Goal: Task Accomplishment & Management: Manage account settings

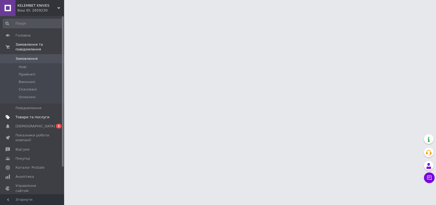
click at [40, 115] on span "Товари та послуги" at bounding box center [33, 117] width 34 height 5
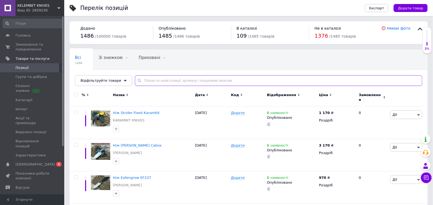
paste input "Extrema Ratio MF2"
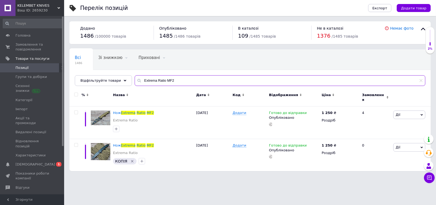
type input "Extrema Ratio MF2"
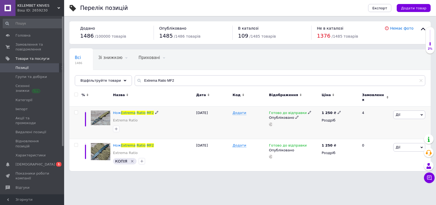
click at [338, 111] on use at bounding box center [339, 112] width 3 height 3
click at [351, 103] on input "1250" at bounding box center [363, 107] width 41 height 11
type input "1350"
click at [338, 144] on icon at bounding box center [339, 145] width 3 height 3
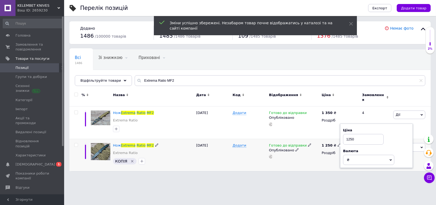
click at [350, 134] on input "1250" at bounding box center [363, 139] width 41 height 11
type input "1350"
click at [172, 114] on div "Нож Extrema Ratio MF2 Extrema Ratio" at bounding box center [153, 118] width 80 height 15
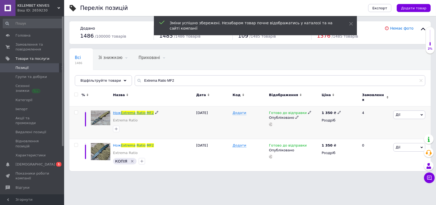
click at [137, 111] on span "Ratio" at bounding box center [141, 113] width 9 height 4
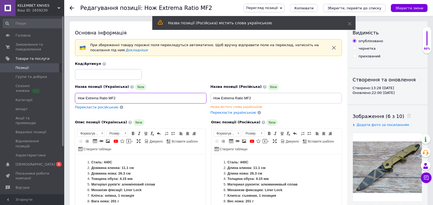
drag, startPoint x: 117, startPoint y: 97, endPoint x: 83, endPoint y: 97, distance: 33.9
click at [78, 98] on input "Нож Extrema Ratio MF2" at bounding box center [141, 98] width 132 height 11
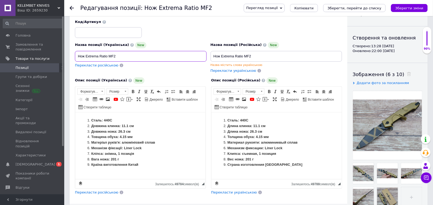
scroll to position [48, 0]
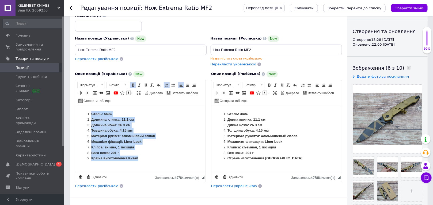
drag, startPoint x: 90, startPoint y: 115, endPoint x: 143, endPoint y: 155, distance: 66.6
click at [144, 157] on ol "Сталь: 440C Довжина клинка: 11.1 см Довжина ножа: 26.3 см Товщина обуха: 4.15 м…" at bounding box center [139, 136] width 119 height 50
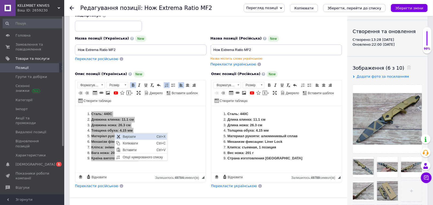
scroll to position [0, 0]
drag, startPoint x: 138, startPoint y: 142, endPoint x: 163, endPoint y: 175, distance: 40.7
click at [138, 142] on span "Копіювати" at bounding box center [138, 143] width 34 height 6
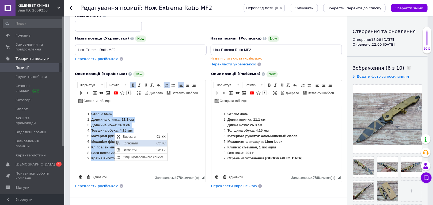
copy ol "Сталь: 440C Довжина клинка: 11.1 см Довжина ножа: 26.3 см Товщина обуха: 4.15 м…"
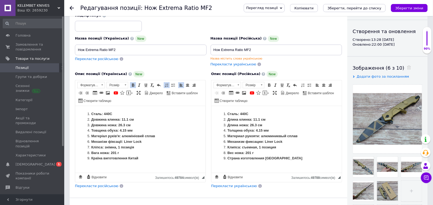
scroll to position [73, 0]
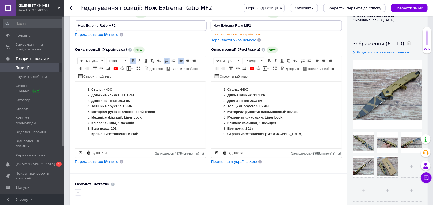
drag, startPoint x: 33, startPoint y: 68, endPoint x: 36, endPoint y: 67, distance: 2.8
click at [33, 68] on span "Позиції" at bounding box center [33, 67] width 34 height 5
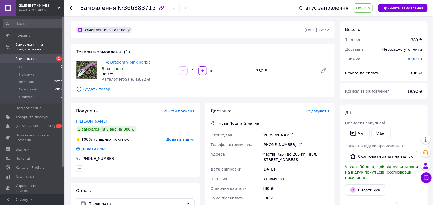
click at [91, 121] on link "[PERSON_NAME]" at bounding box center [91, 121] width 31 height 4
click at [396, 8] on span "Прийняти замовлення" at bounding box center [402, 8] width 41 height 4
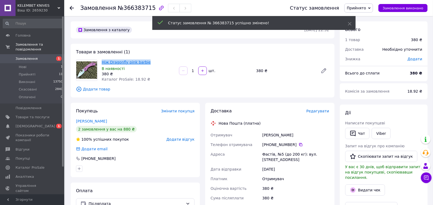
drag, startPoint x: 138, startPoint y: 63, endPoint x: 103, endPoint y: 63, distance: 35.0
click at [102, 63] on span "Ніж Dragonfly pink barbie" at bounding box center [138, 62] width 73 height 5
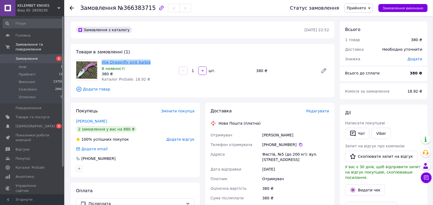
copy link "Ніж Dragonfly pink barbie"
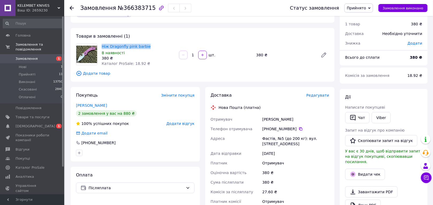
scroll to position [24, 0]
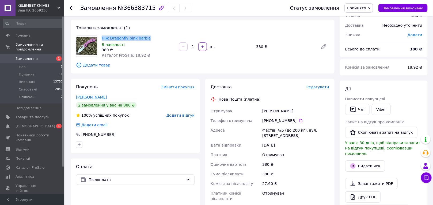
drag, startPoint x: 101, startPoint y: 97, endPoint x: 76, endPoint y: 97, distance: 24.9
click at [76, 97] on div "[PERSON_NAME]" at bounding box center [135, 97] width 118 height 5
copy link "[PERSON_NAME]"
drag, startPoint x: 293, startPoint y: 120, endPoint x: 269, endPoint y: 120, distance: 23.5
click at [269, 120] on div "[PHONE_NUMBER]" at bounding box center [295, 120] width 67 height 5
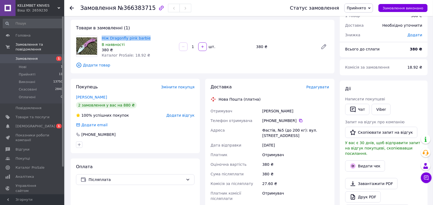
copy div "0 63 412 86 57"
drag, startPoint x: 272, startPoint y: 130, endPoint x: 262, endPoint y: 130, distance: 10.4
click at [262, 130] on div "Фастів, №5 (до 200 кг): вул. [STREET_ADDRESS]" at bounding box center [295, 133] width 69 height 15
copy div "Фастів"
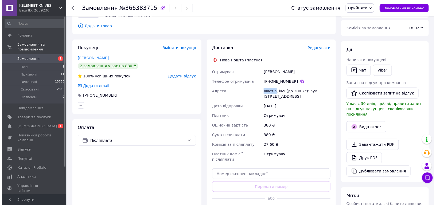
scroll to position [73, 0]
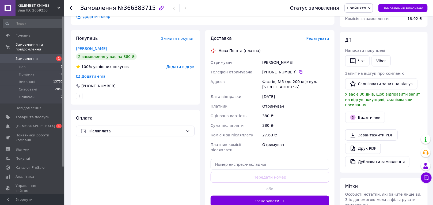
click at [320, 38] on span "Редагувати" at bounding box center [317, 38] width 23 height 4
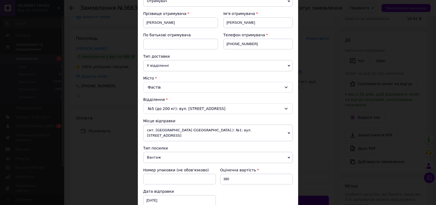
click at [161, 152] on span "Вантаж" at bounding box center [218, 157] width 150 height 11
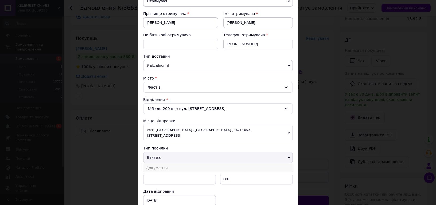
click at [159, 164] on li "Документи" at bounding box center [218, 168] width 150 height 8
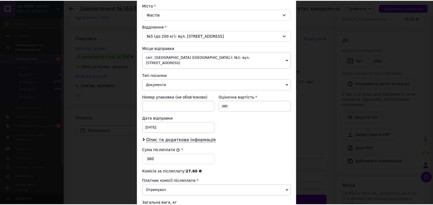
scroll to position [194, 0]
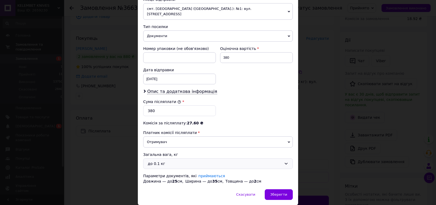
click at [158, 161] on div "до 0.1 кг" at bounding box center [215, 164] width 134 height 6
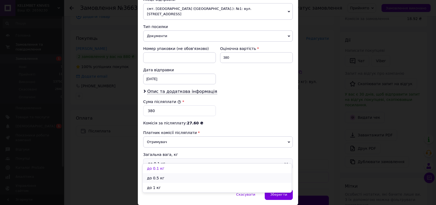
click at [158, 179] on li "до 0.5 кг" at bounding box center [217, 178] width 149 height 10
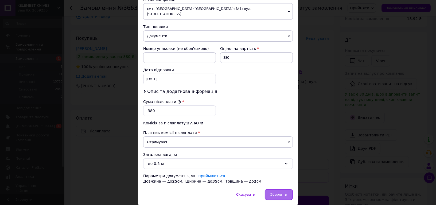
click at [285, 193] on span "Зберегти" at bounding box center [279, 195] width 17 height 4
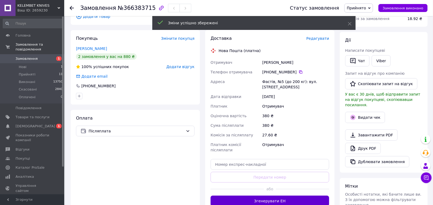
click at [278, 196] on button "Згенерувати ЕН" at bounding box center [269, 201] width 118 height 11
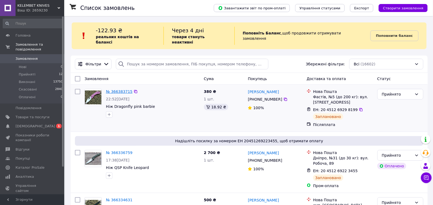
click at [124, 90] on link "№ 366383715" at bounding box center [119, 92] width 26 height 4
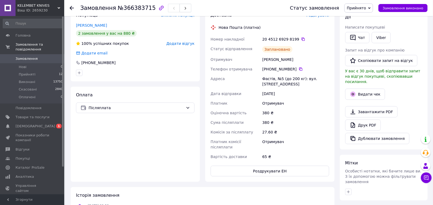
scroll to position [97, 0]
